Goal: Information Seeking & Learning: Learn about a topic

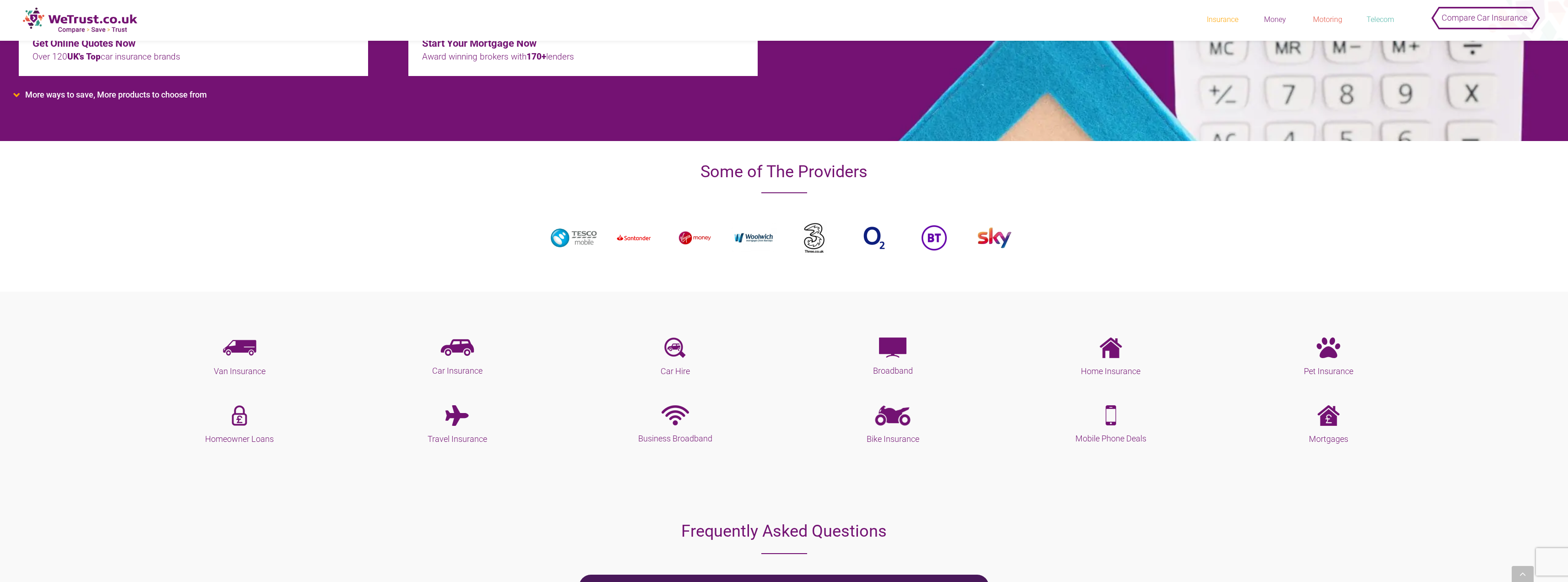
scroll to position [321, 0]
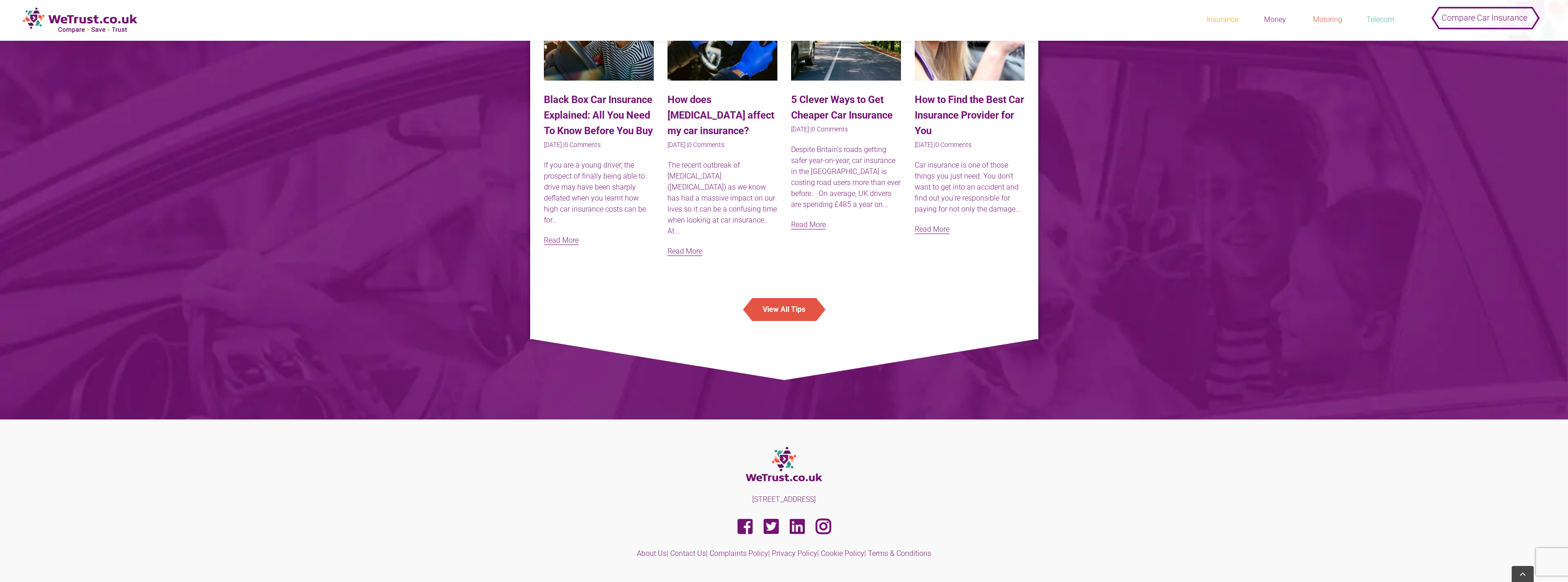
scroll to position [2368, 0]
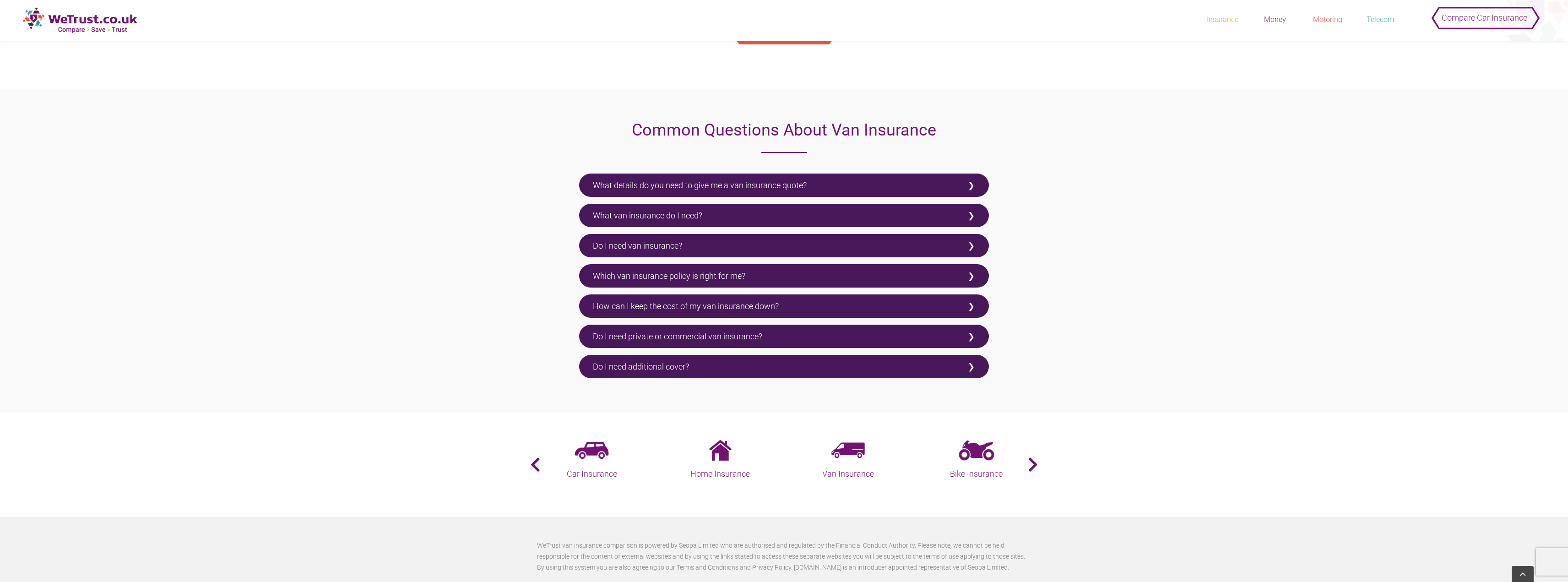
scroll to position [1514, 0]
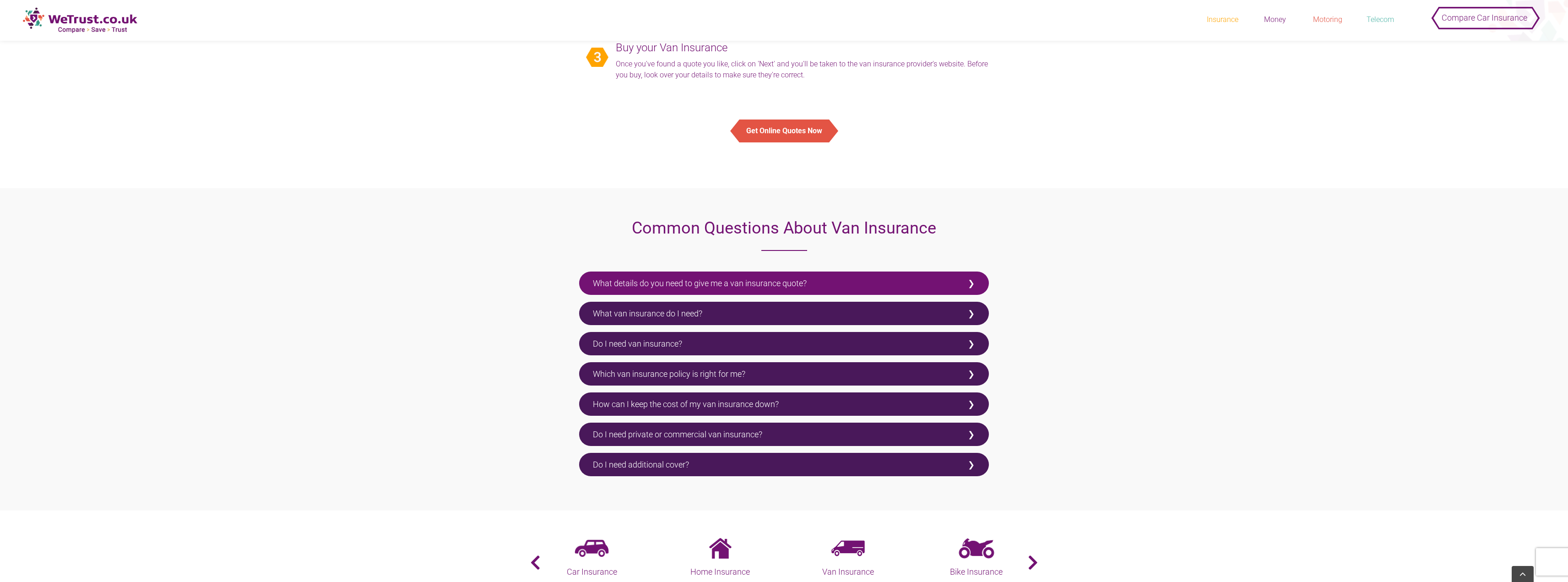
click at [756, 283] on label "What details do you need to give me a van insurance quote?" at bounding box center [784, 283] width 410 height 24
click at [585, 277] on input "What details do you need to give me a van insurance quote?" at bounding box center [582, 275] width 6 height 6
checkbox input "true"
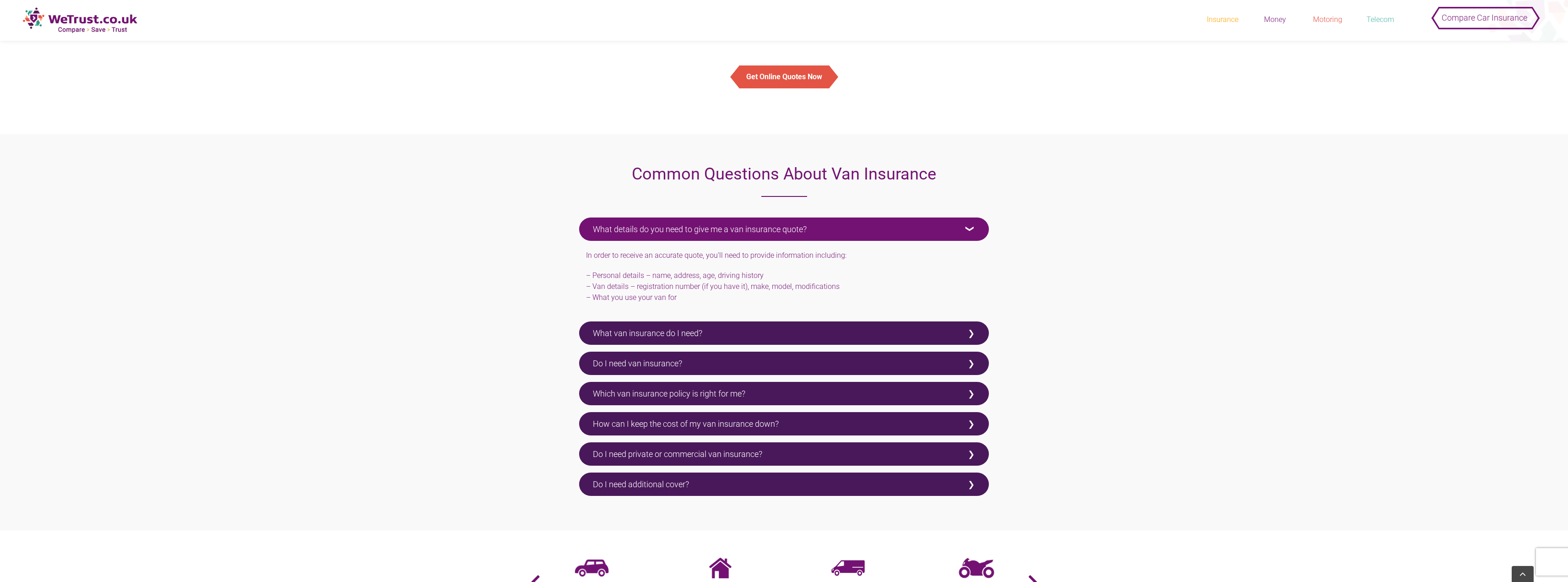
scroll to position [1651, 0]
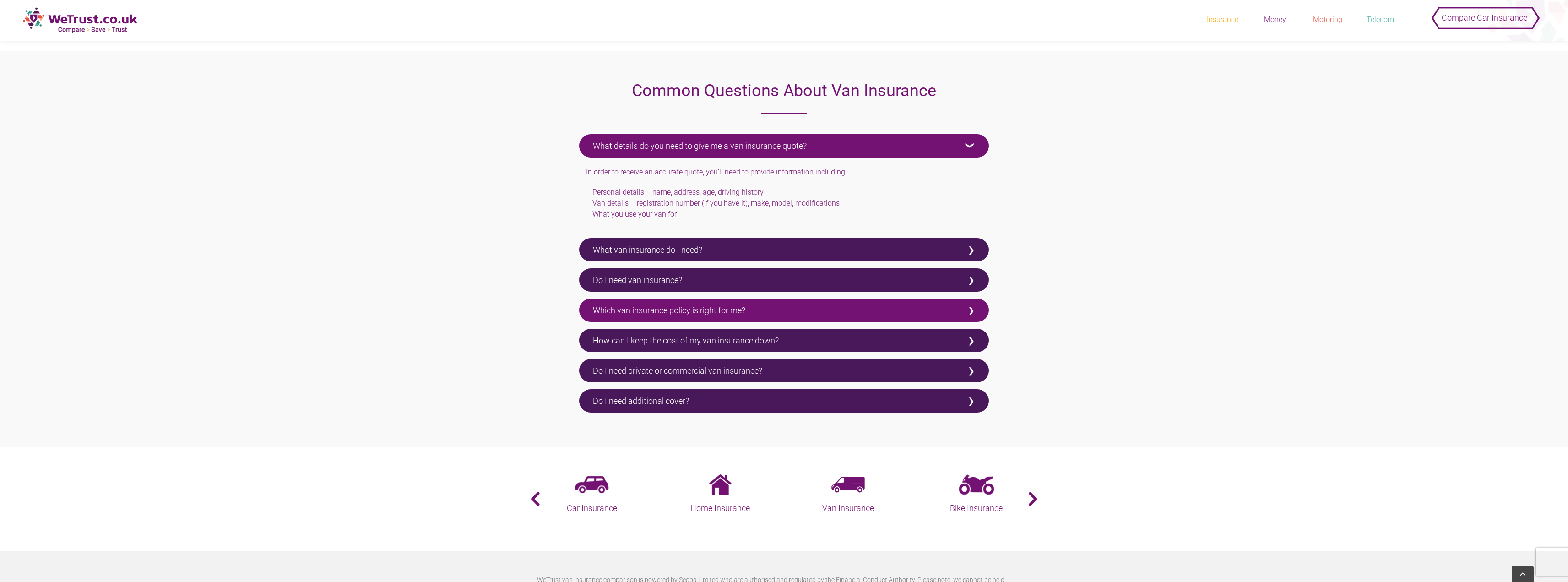
click at [720, 311] on label "Which van insurance policy is right for me?" at bounding box center [784, 310] width 410 height 24
click at [585, 305] on input "Which van insurance policy is right for me?" at bounding box center [582, 302] width 6 height 6
checkbox input "true"
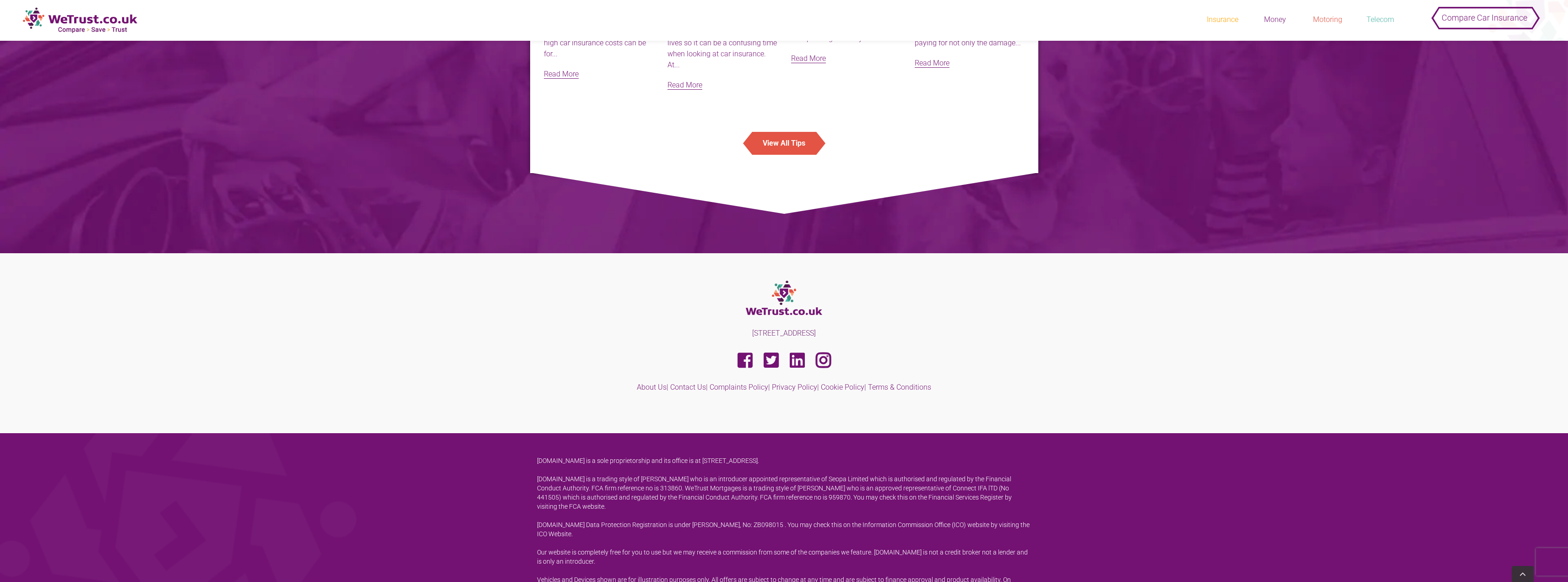
scroll to position [2599, 0]
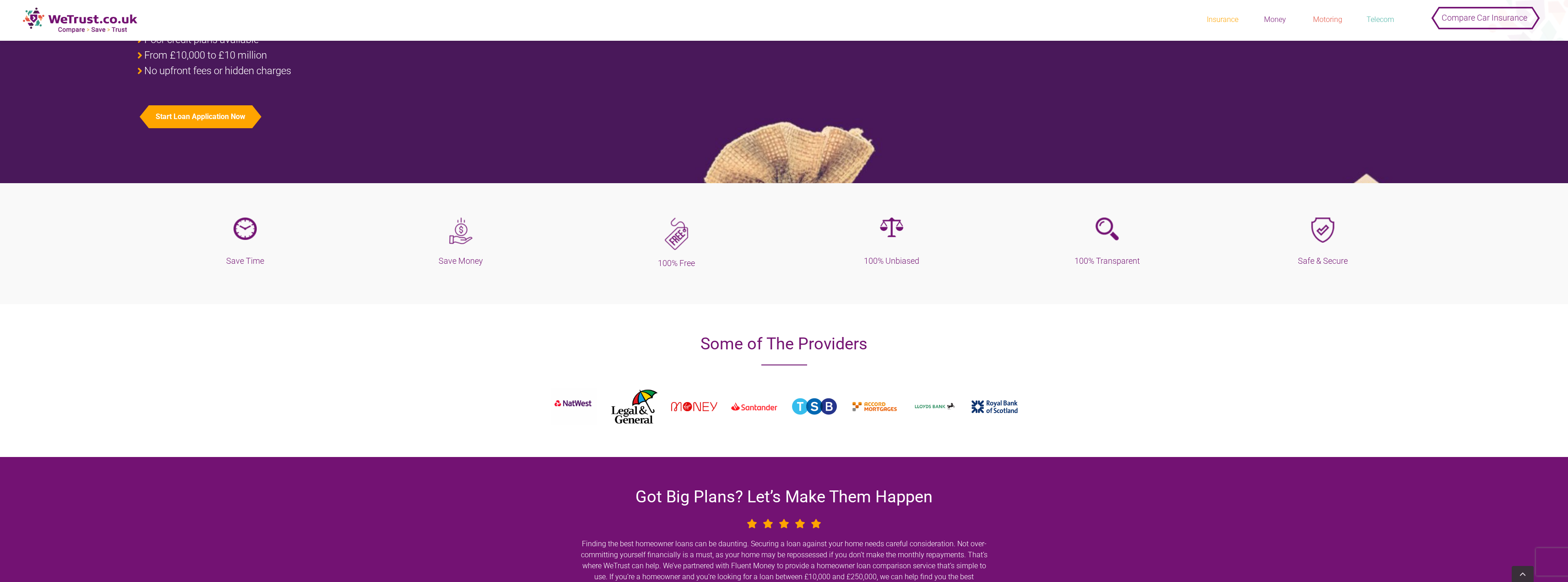
scroll to position [136, 0]
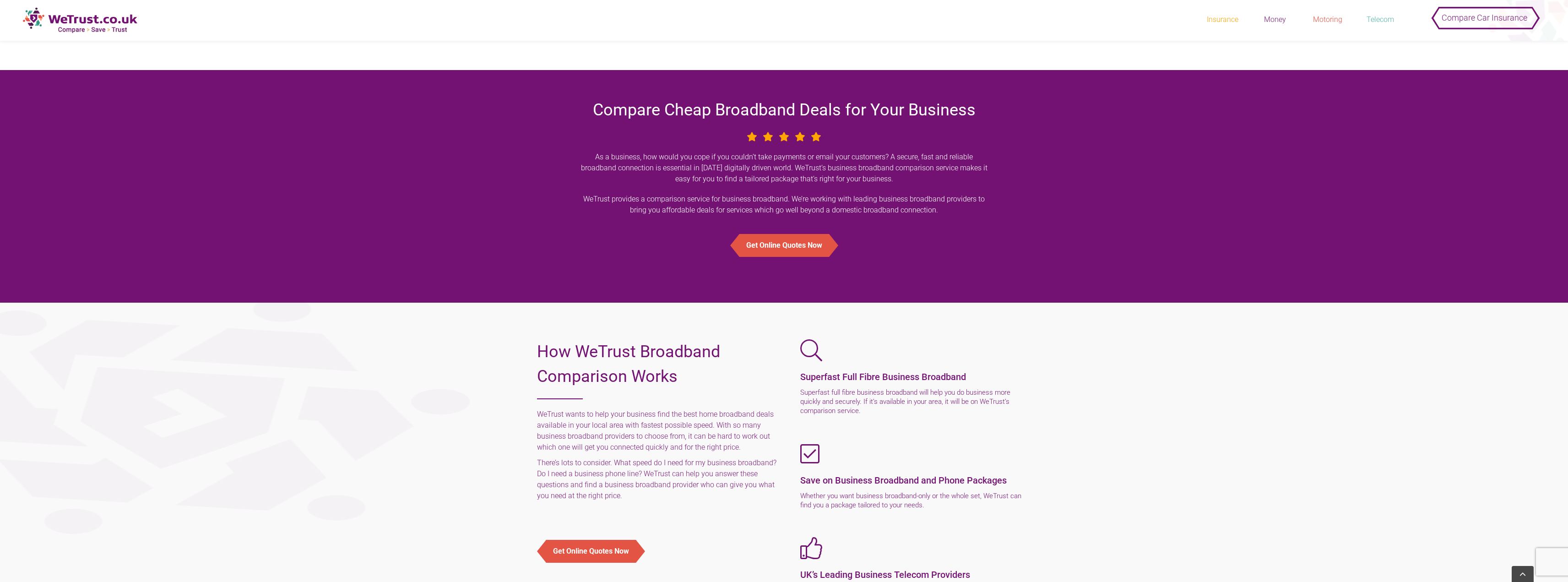
scroll to position [687, 0]
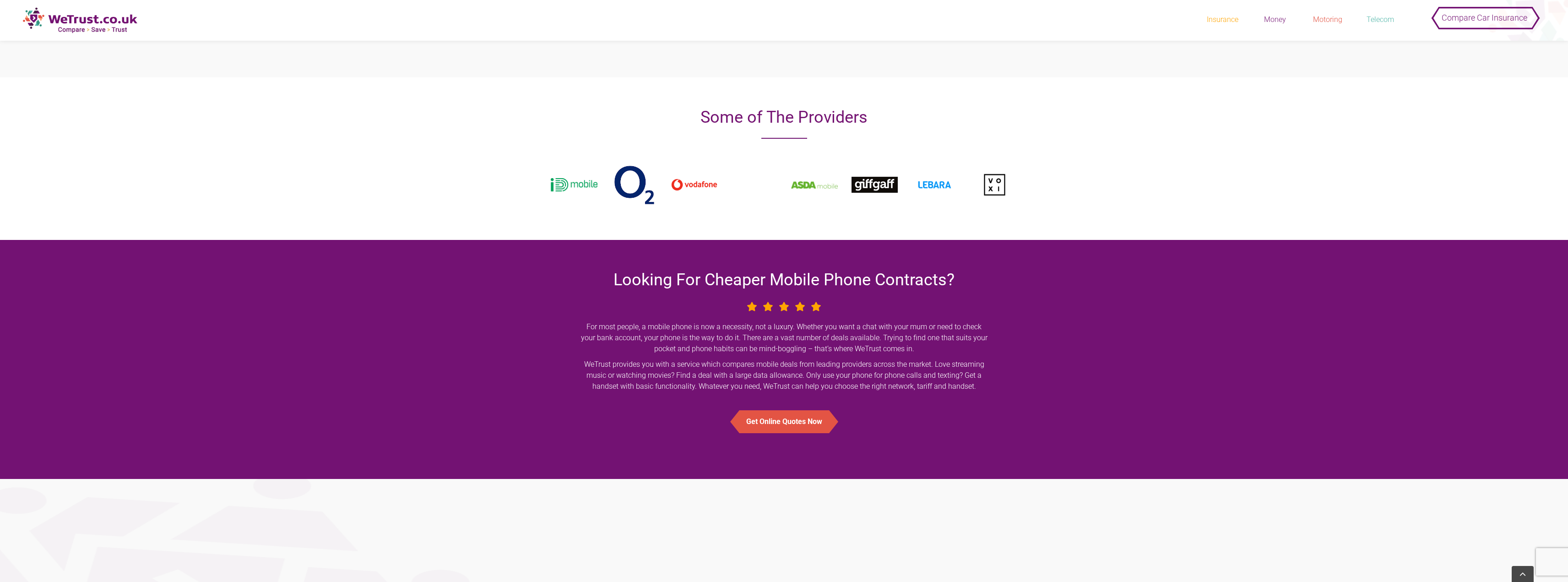
scroll to position [504, 0]
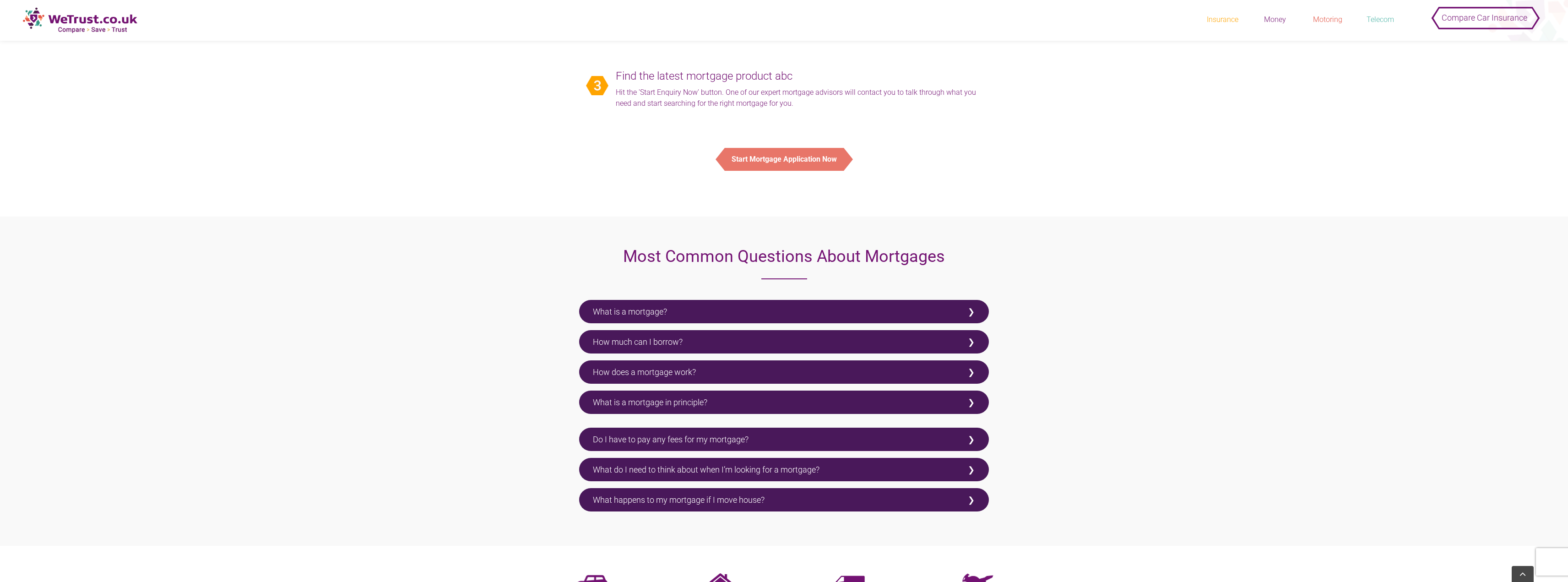
scroll to position [1420, 0]
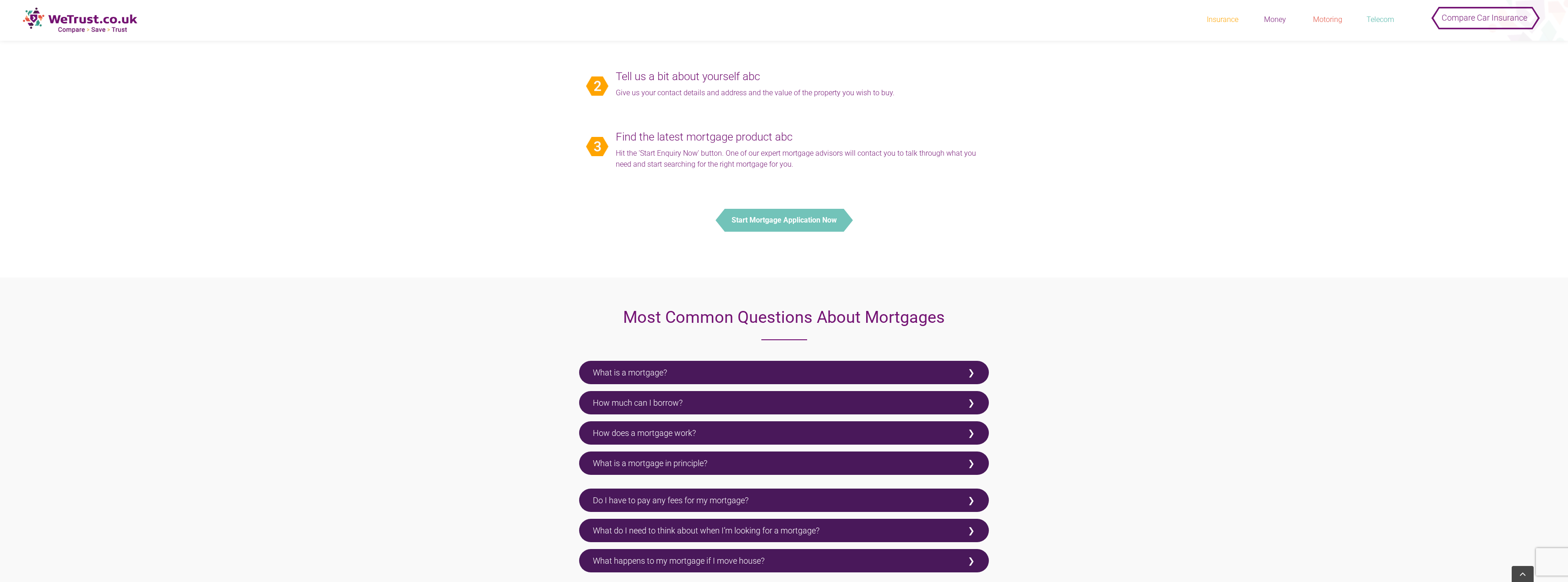
click at [822, 217] on button "Start Mortgage Application Now" at bounding box center [784, 220] width 119 height 23
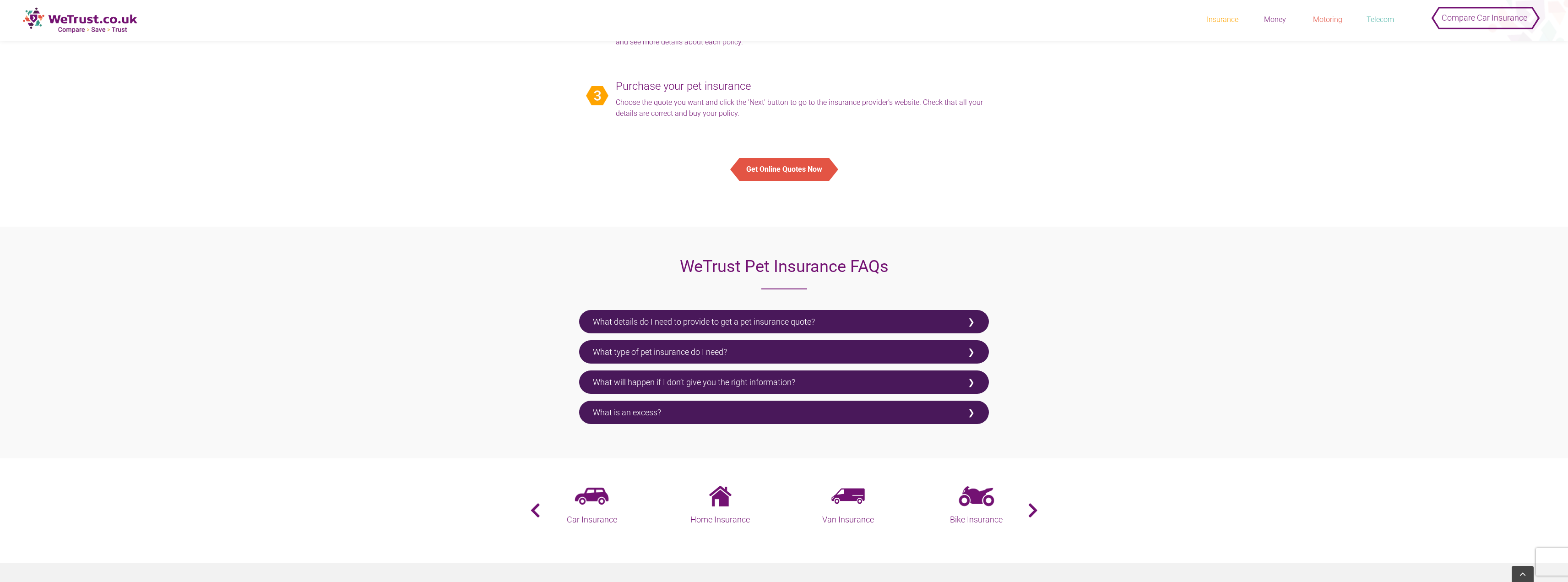
scroll to position [1695, 0]
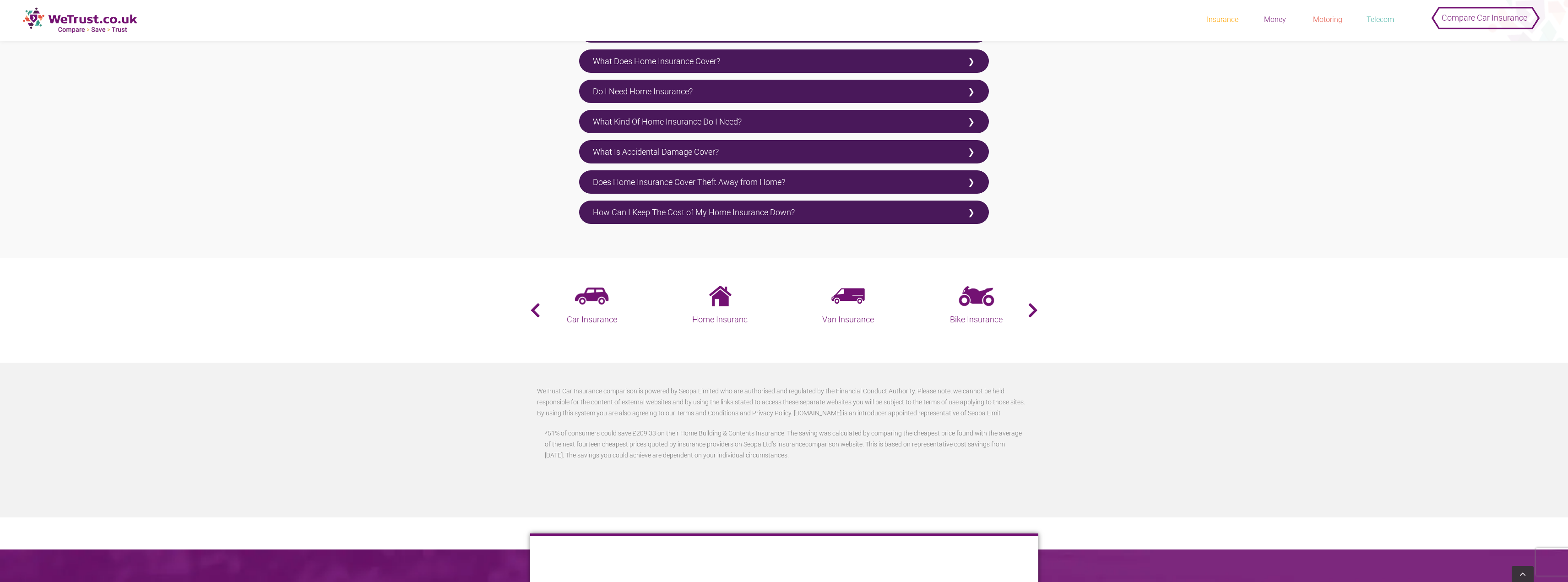
scroll to position [1820, 0]
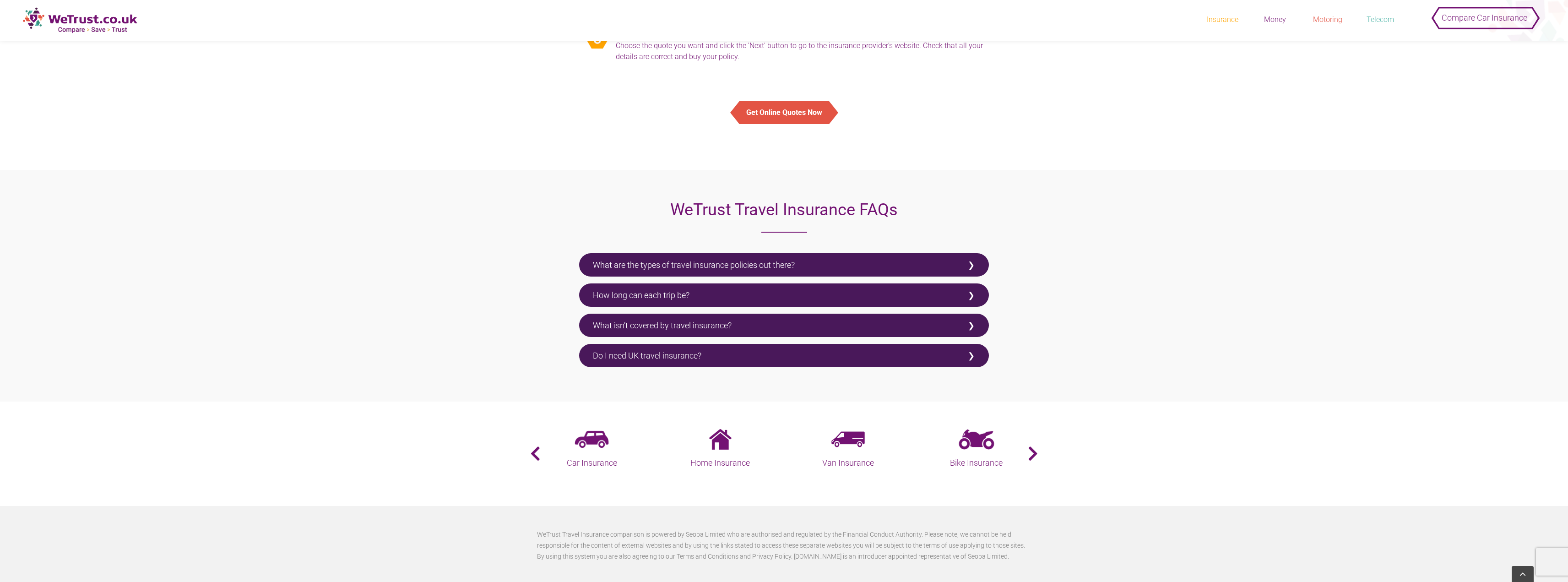
scroll to position [1741, 0]
